Goal: Check status: Check status

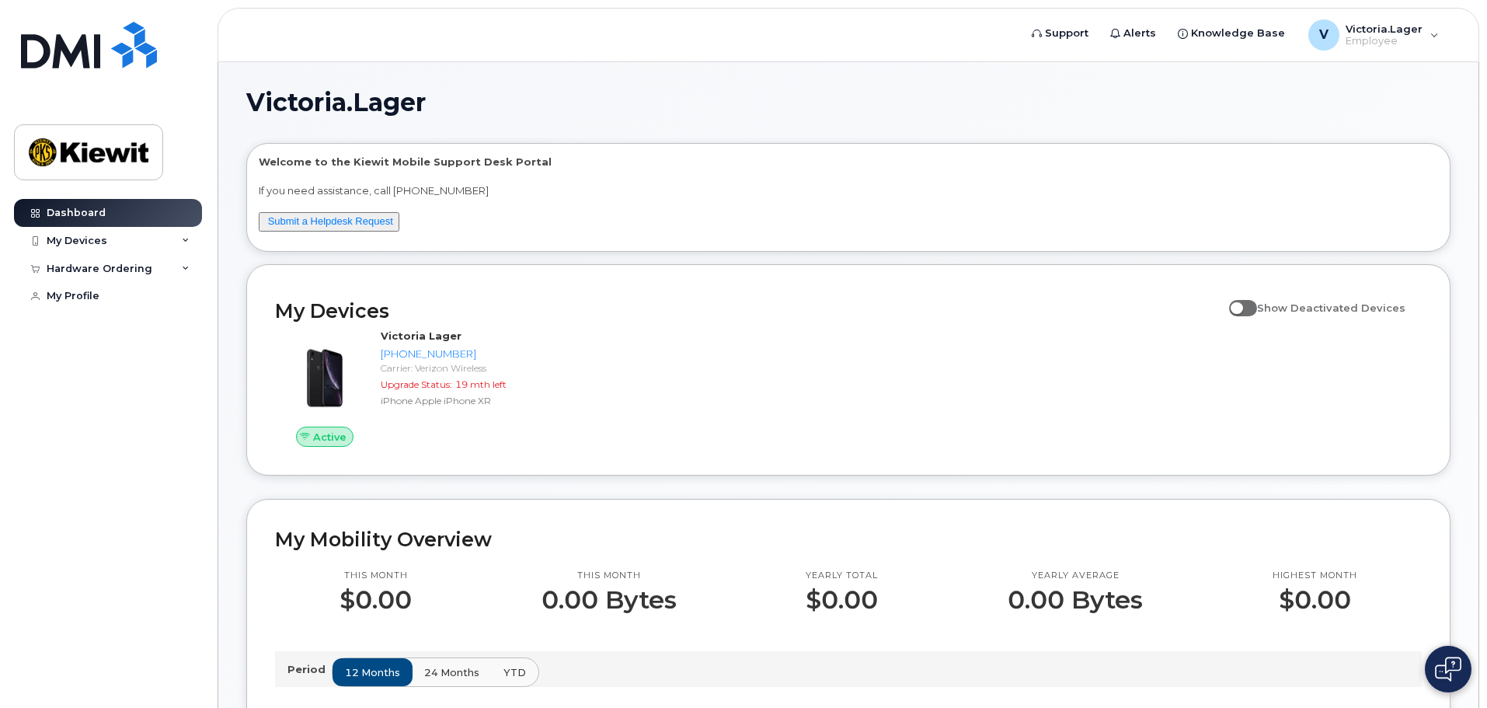
click at [1452, 673] on img at bounding box center [1448, 668] width 26 height 25
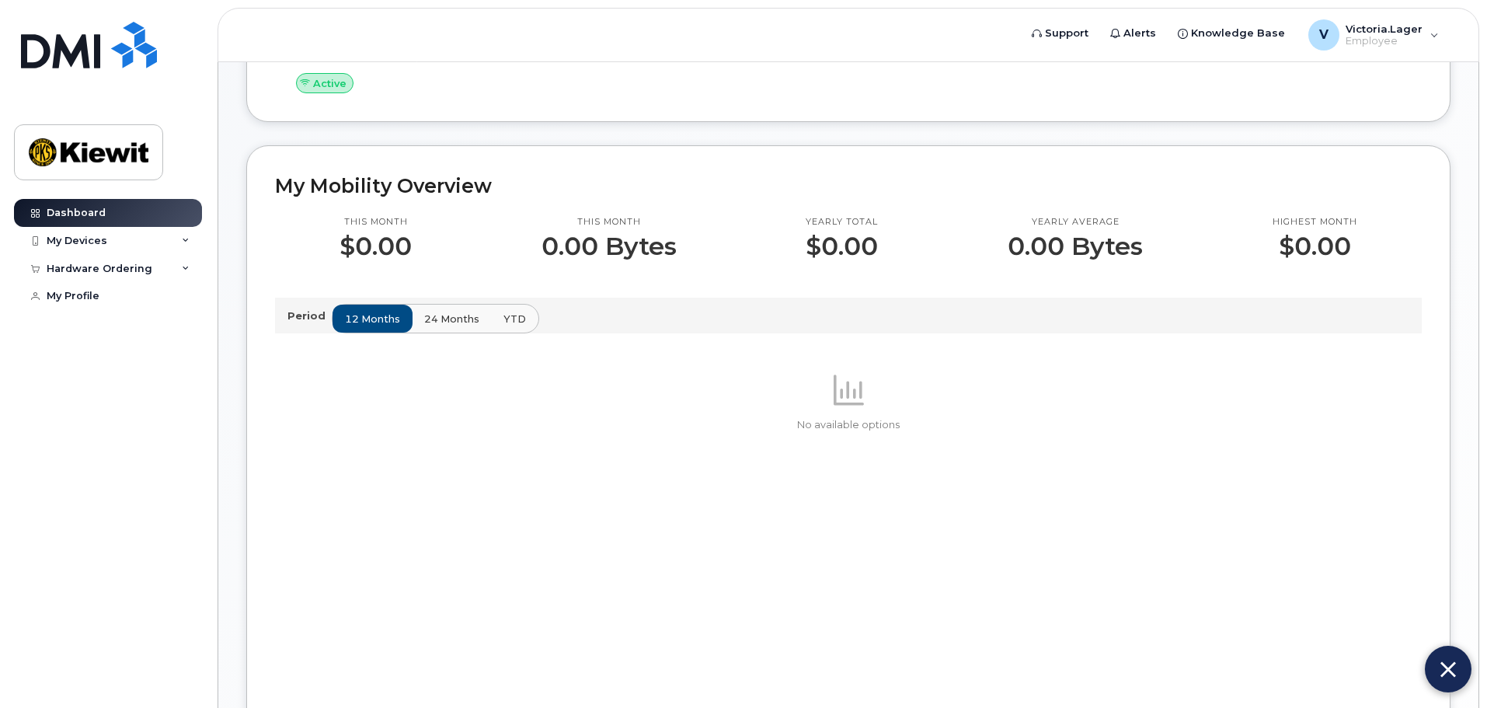
scroll to position [388, 0]
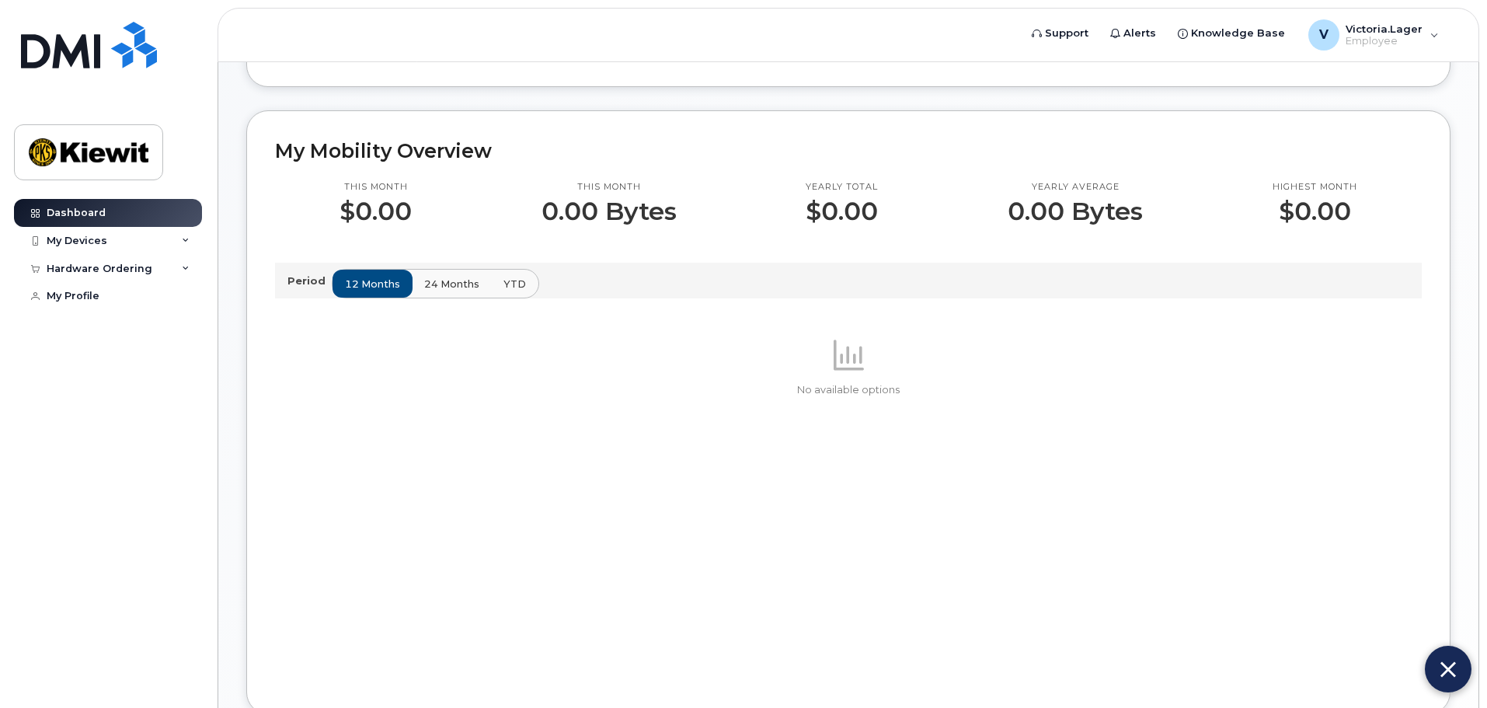
click at [999, 540] on div "No available options" at bounding box center [848, 511] width 1146 height 350
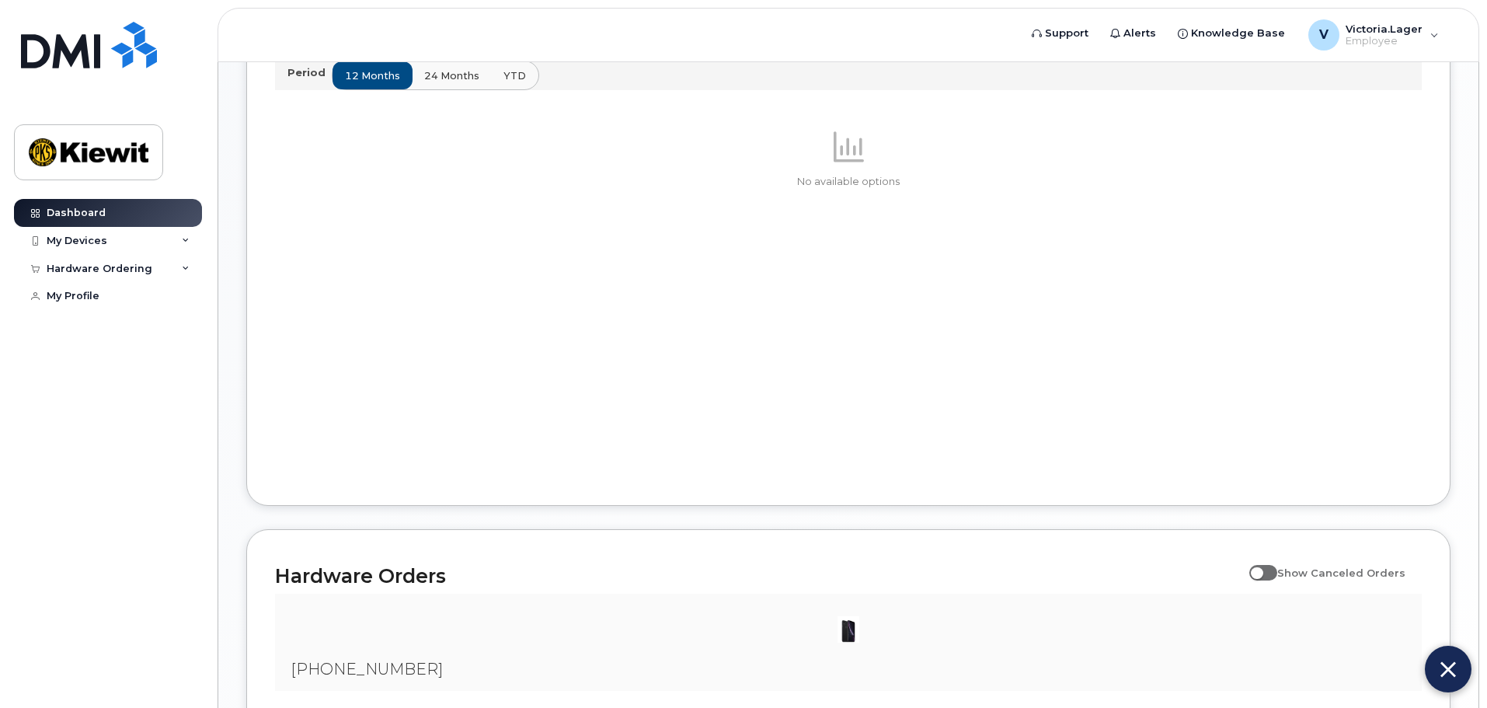
scroll to position [746, 0]
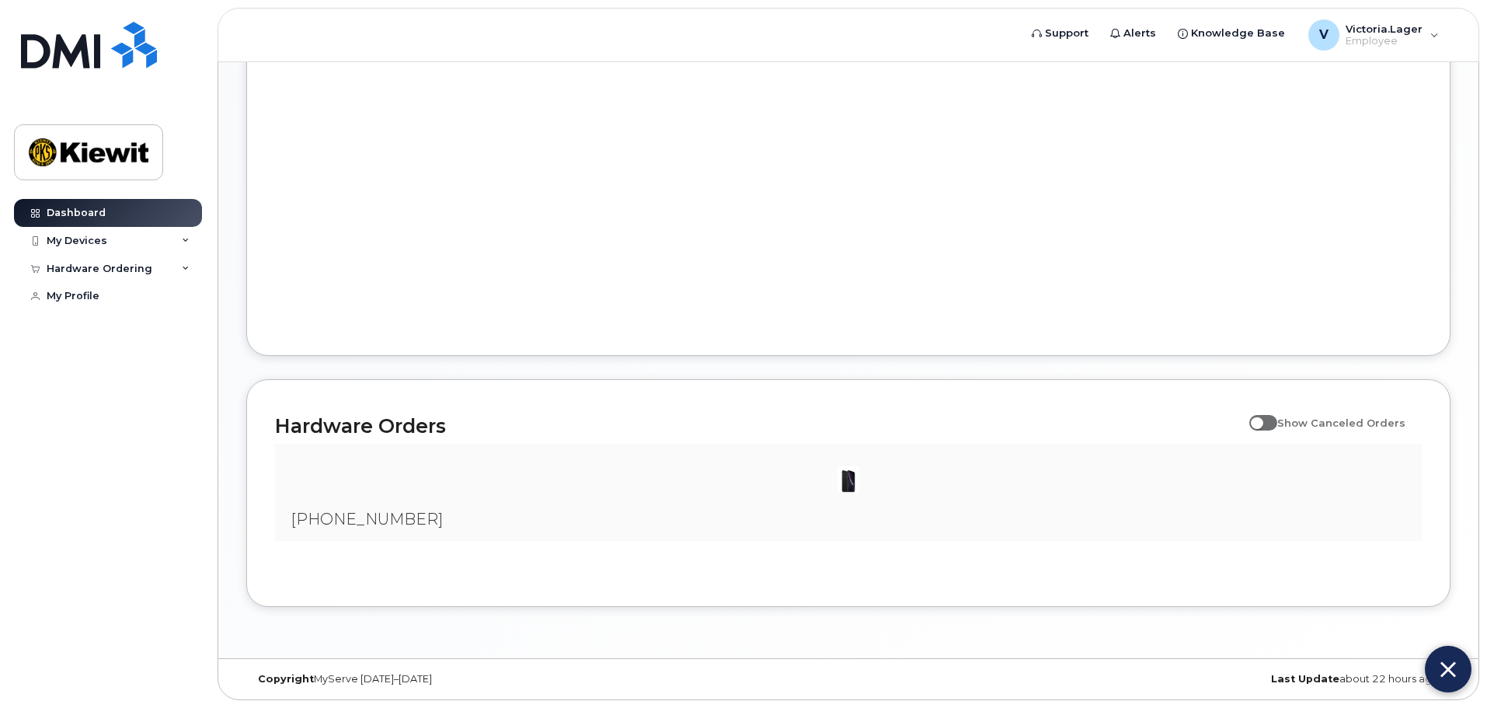
click at [979, 271] on div "No available options" at bounding box center [848, 152] width 1146 height 350
click at [711, 235] on div "No available options" at bounding box center [848, 152] width 1146 height 350
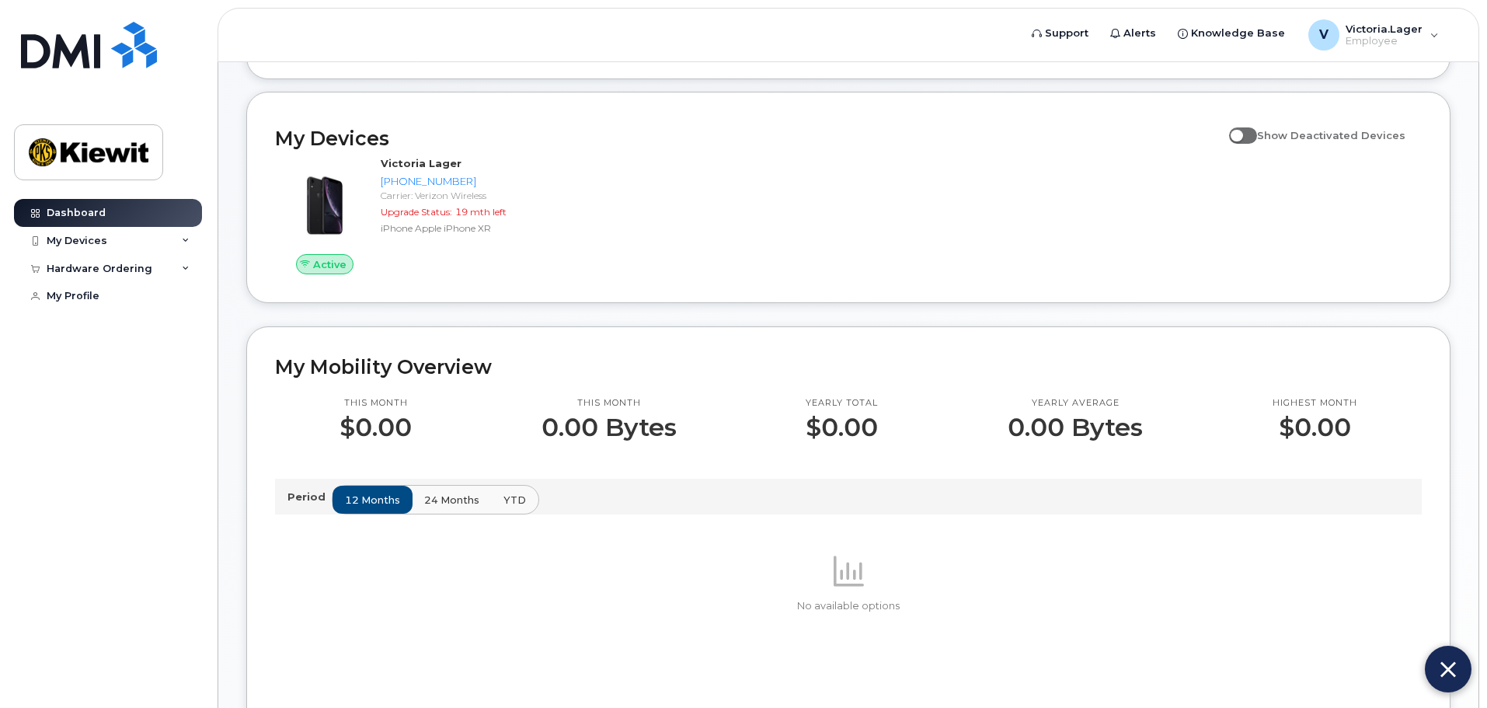
scroll to position [125, 0]
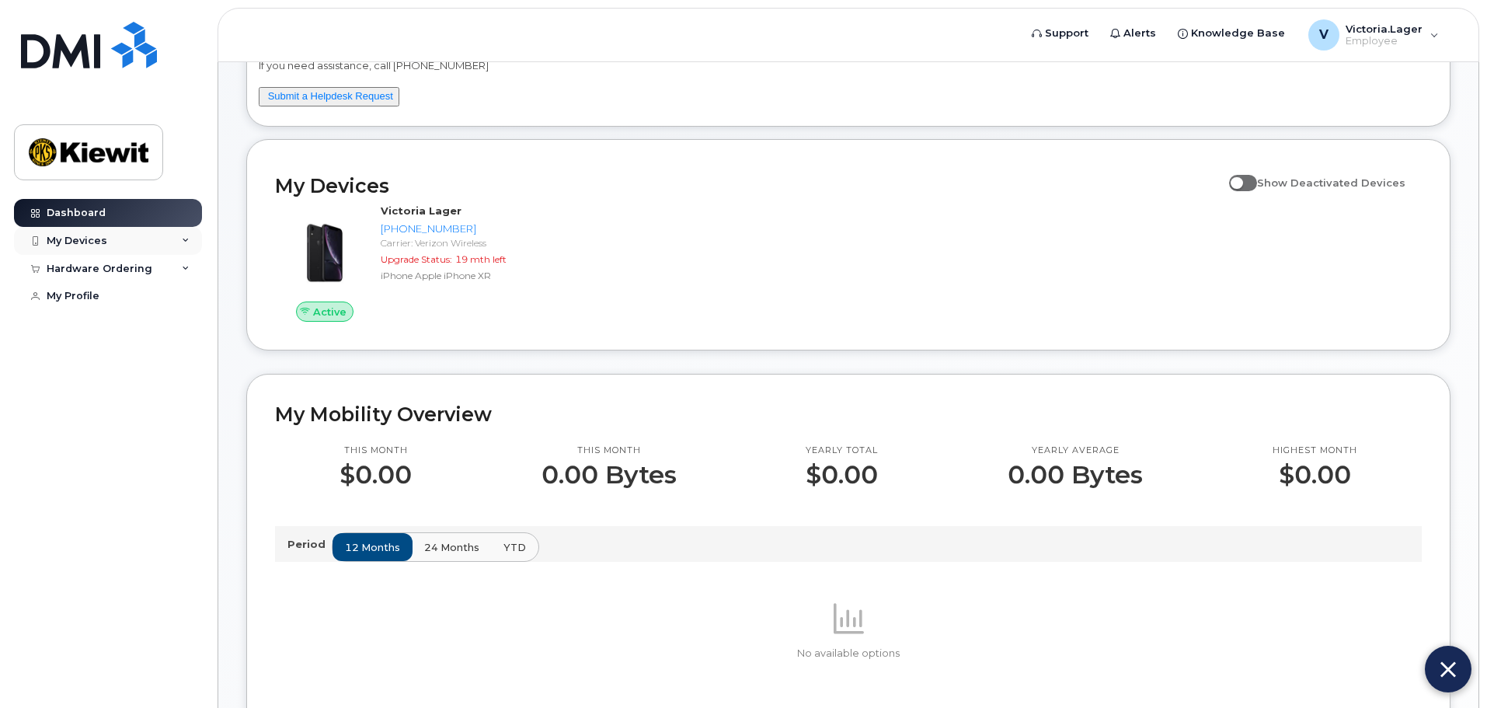
click at [85, 235] on div "My Devices" at bounding box center [77, 241] width 61 height 12
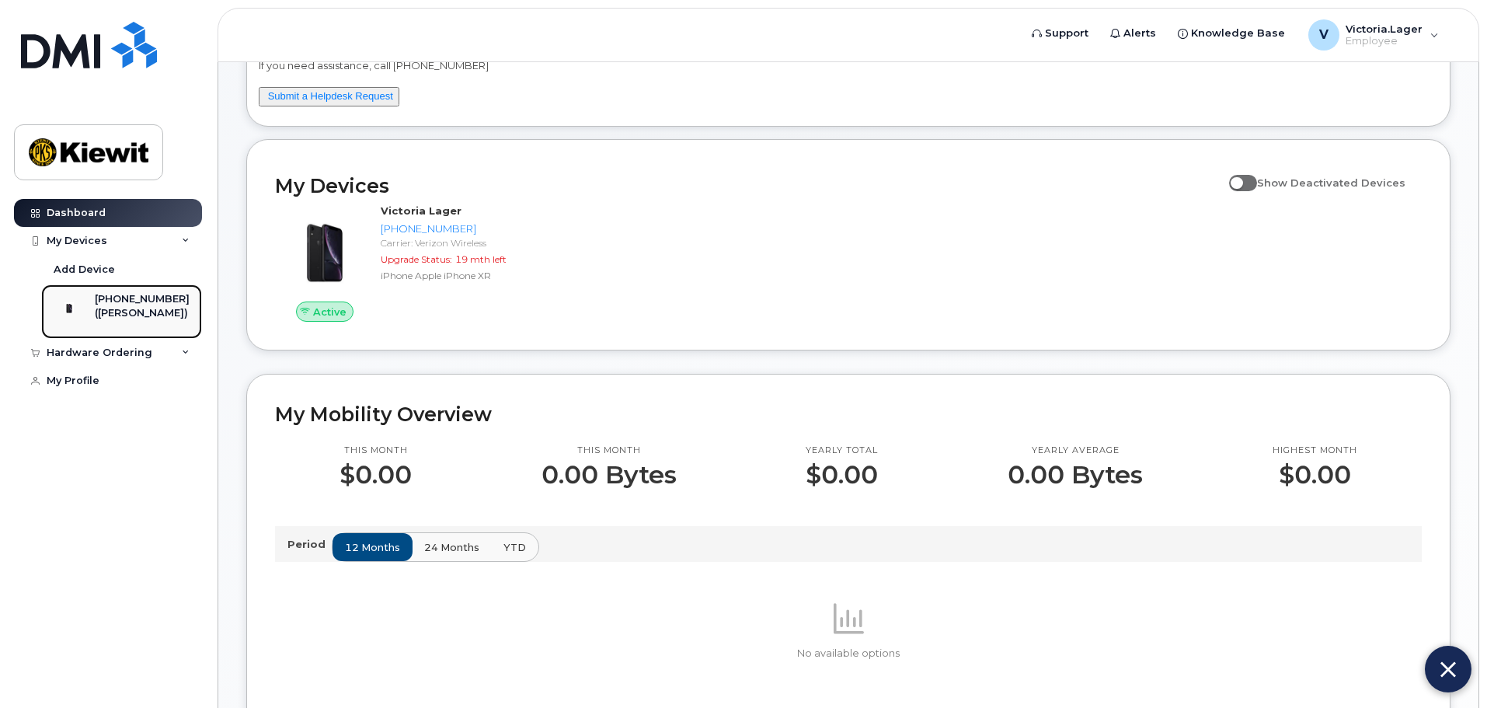
click at [129, 297] on div "[PHONE_NUMBER]" at bounding box center [142, 299] width 95 height 14
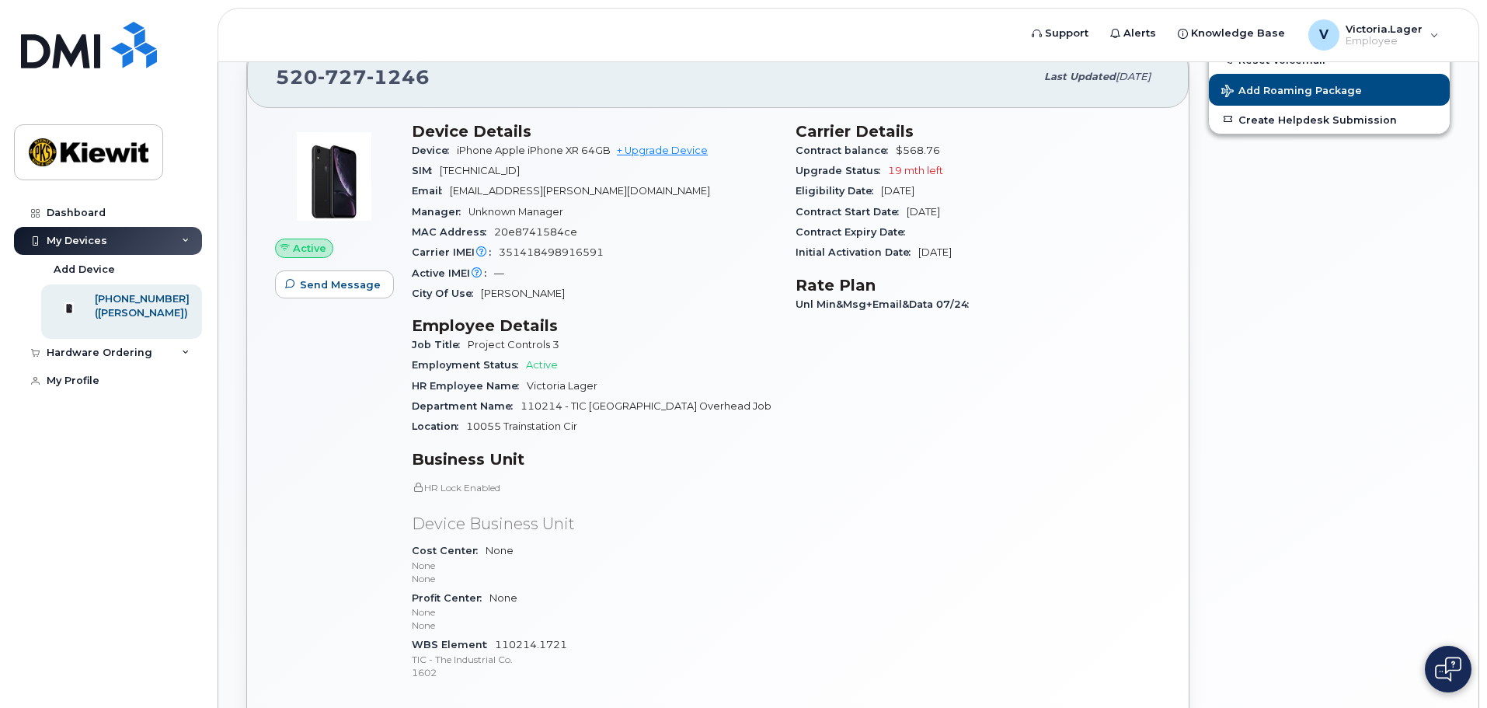
scroll to position [155, 0]
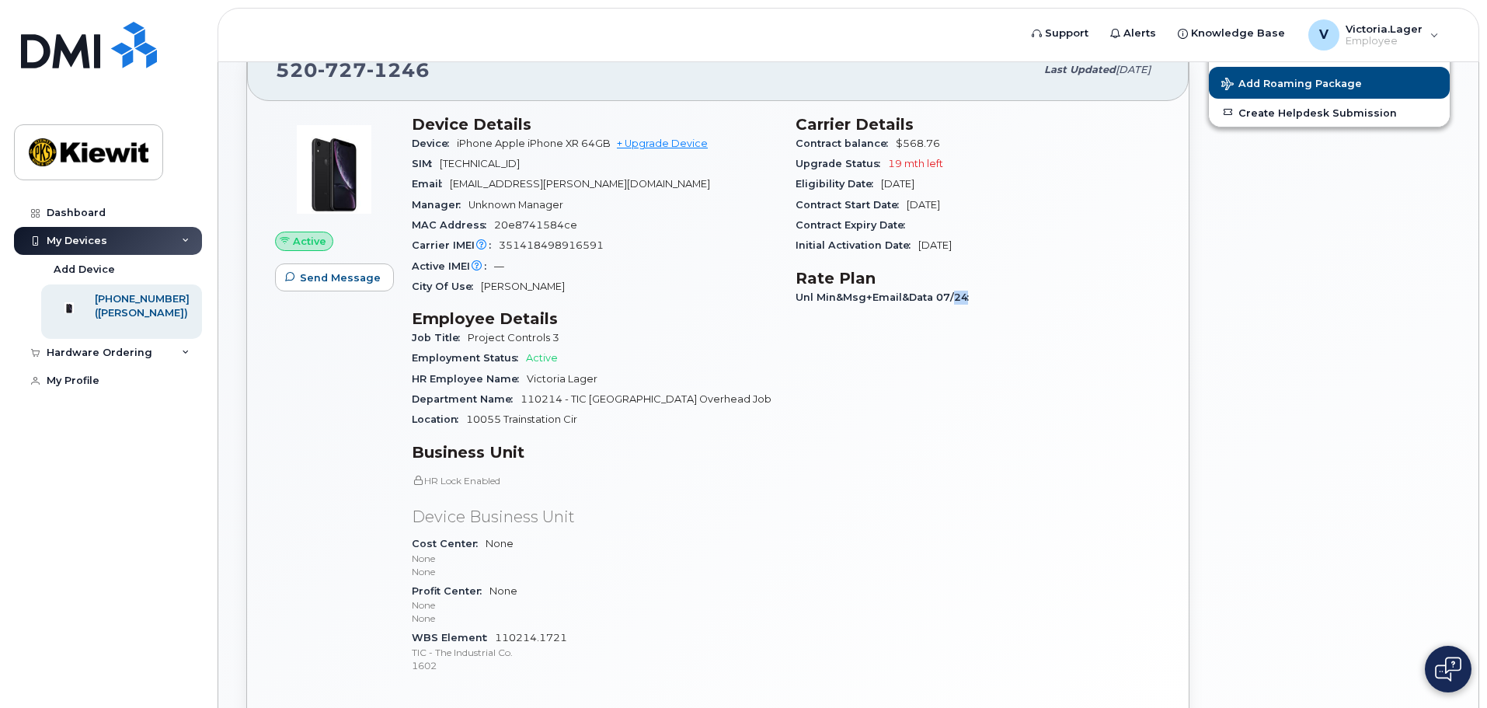
drag, startPoint x: 948, startPoint y: 294, endPoint x: 999, endPoint y: 294, distance: 50.5
click at [999, 294] on div "Unl Min&Msg+Email&Data 07/24" at bounding box center [977, 297] width 365 height 20
click at [843, 324] on div "Carrier Details Contract balance $568.76 Upgrade Status 19 mth left Eligibility…" at bounding box center [978, 401] width 384 height 591
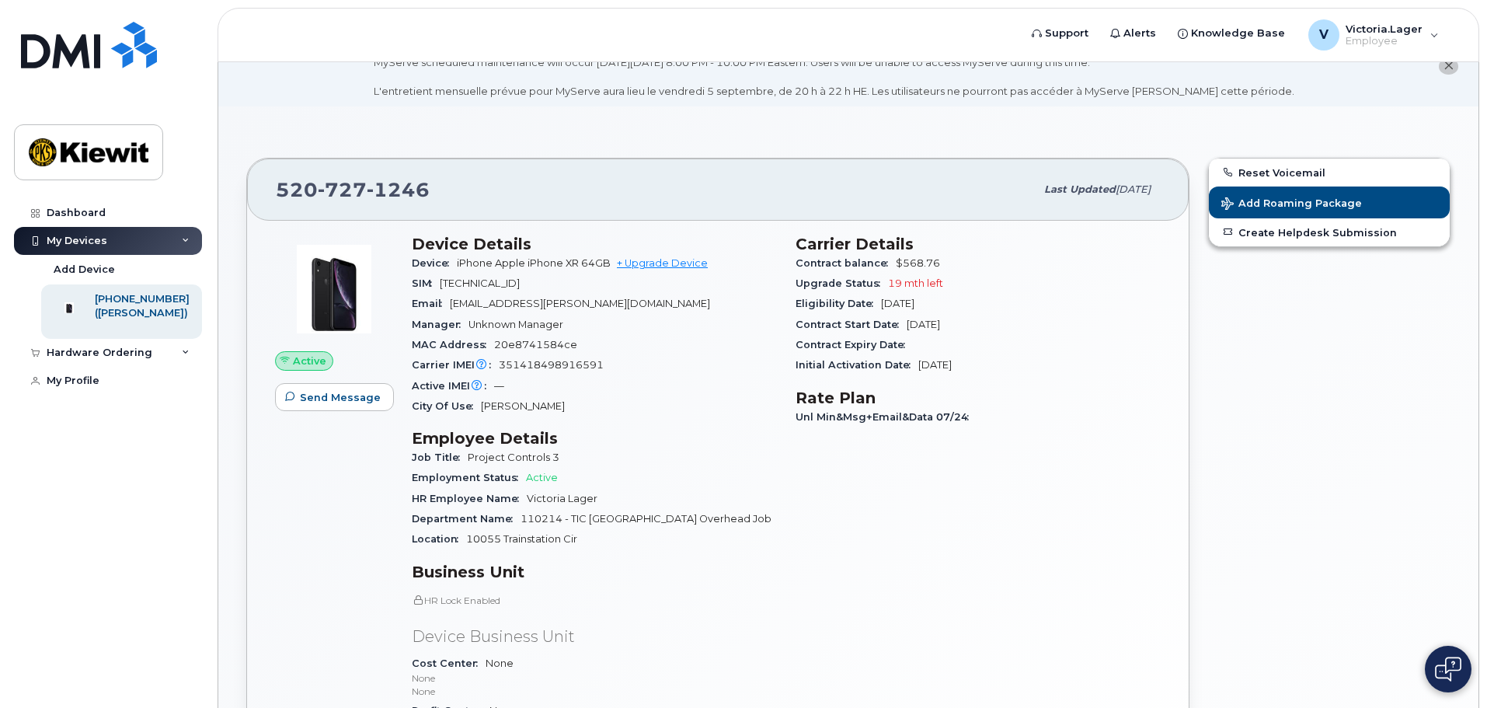
scroll to position [0, 0]
